Goal: Find specific page/section: Find specific page/section

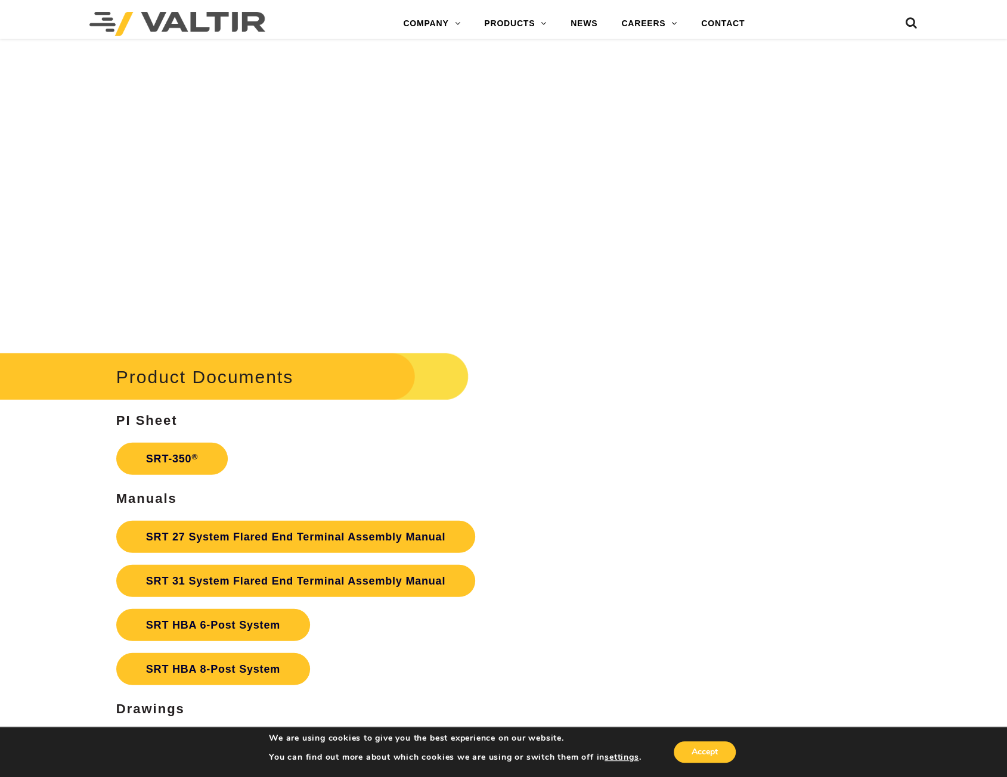
scroll to position [1848, 0]
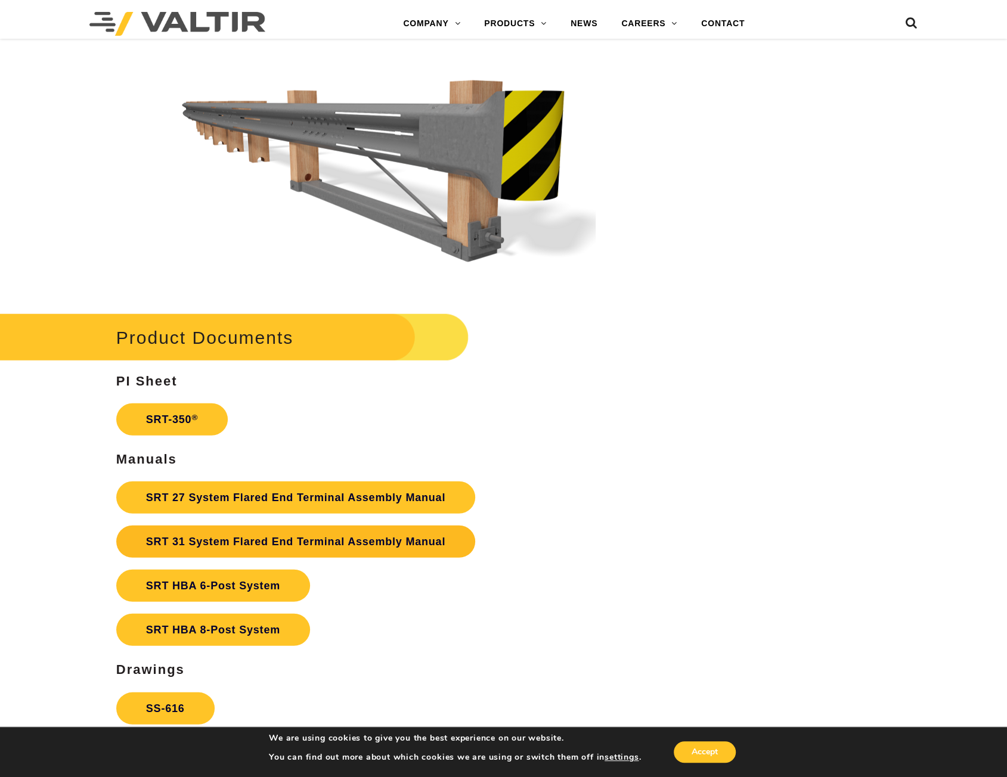
click at [268, 547] on link "SRT 31 System Flared End Terminal Assembly Manual" at bounding box center [295, 542] width 359 height 32
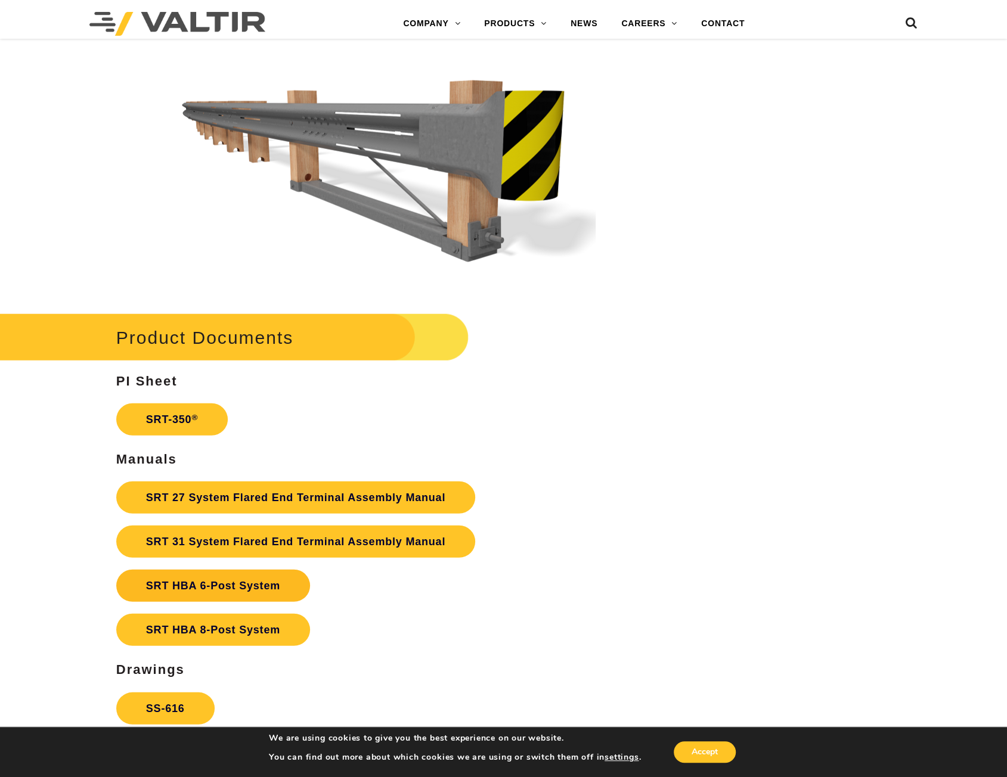
click at [274, 588] on strong "SRT HBA 6-Post System" at bounding box center [213, 586] width 134 height 12
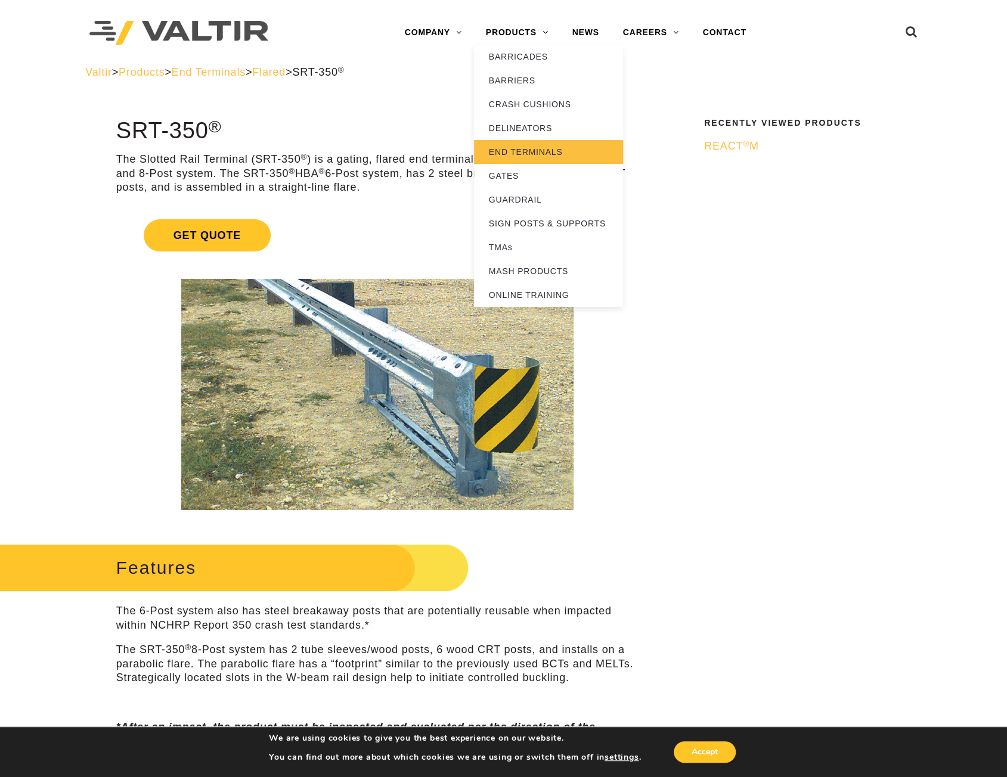
click at [538, 141] on link "END TERMINALS" at bounding box center [548, 152] width 149 height 24
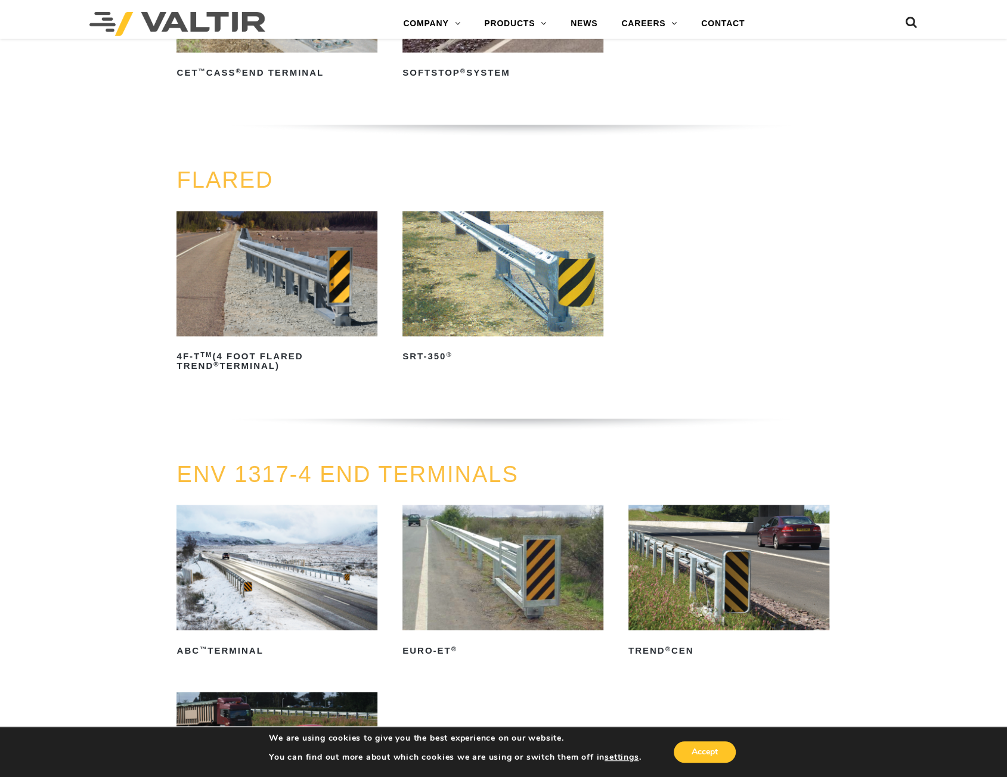
scroll to position [954, 0]
